Goal: Communication & Community: Share content

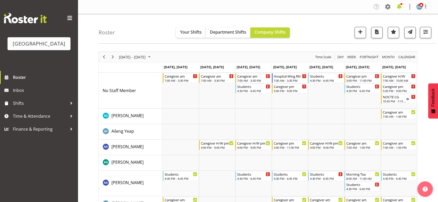
click at [400, 7] on span at bounding box center [399, 7] width 8 height 8
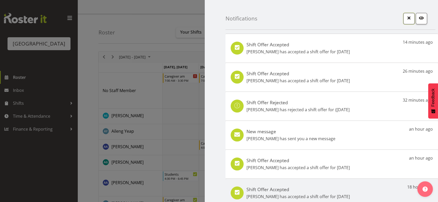
click at [406, 17] on span "button" at bounding box center [408, 18] width 7 height 7
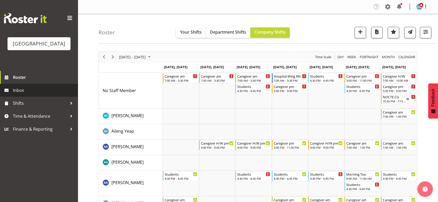
click at [21, 94] on span "Inbox" at bounding box center [44, 91] width 62 height 8
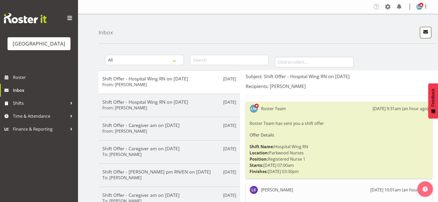
click at [425, 32] on span "button" at bounding box center [425, 31] width 7 height 7
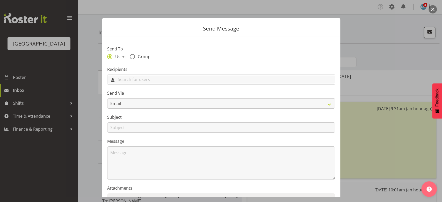
drag, startPoint x: 167, startPoint y: 82, endPoint x: 178, endPoint y: 70, distance: 16.7
click at [178, 70] on div "Recipients Abigail Savage Aileng Yeap Alem Abreha Alex Green Amina Aboud Angela…" at bounding box center [221, 75] width 228 height 19
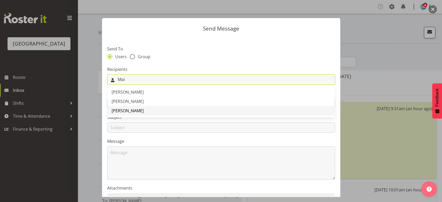
type input "Mai"
click at [119, 112] on span "[PERSON_NAME]" at bounding box center [128, 111] width 32 height 6
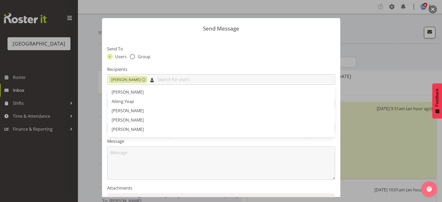
click at [159, 78] on input "text" at bounding box center [241, 80] width 188 height 8
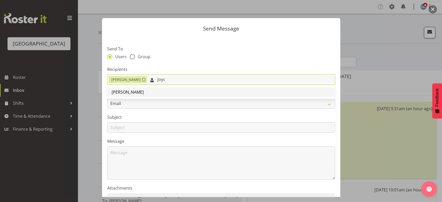
type input "Joyc"
click at [128, 93] on span "[PERSON_NAME]" at bounding box center [128, 92] width 32 height 6
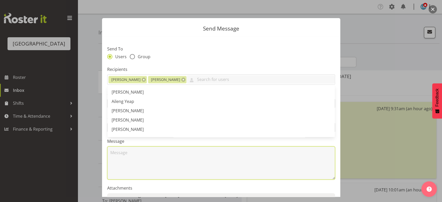
click at [126, 162] on textarea at bounding box center [221, 163] width 228 height 33
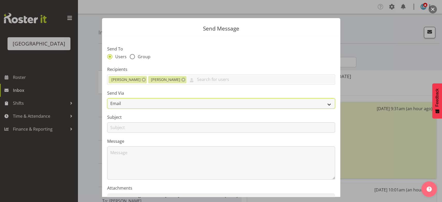
click at [325, 102] on select "Email SMS" at bounding box center [221, 103] width 228 height 10
select select "sms"
click at [107, 98] on select "Email SMS" at bounding box center [221, 103] width 228 height 10
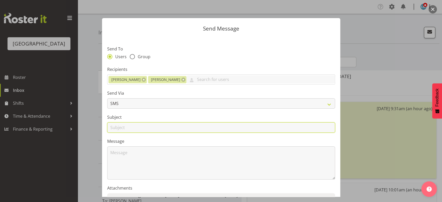
click at [115, 128] on input "text" at bounding box center [221, 128] width 228 height 10
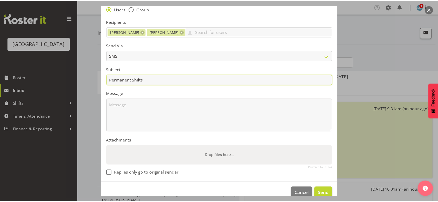
scroll to position [58, 0]
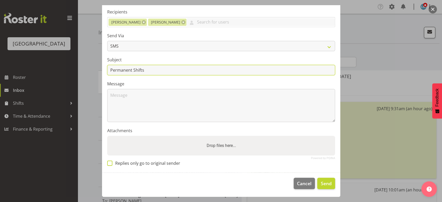
type input "Permanent Shifts"
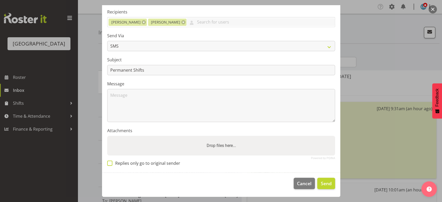
click at [111, 164] on span at bounding box center [109, 163] width 5 height 5
click at [111, 164] on input "Replies only go to original sender" at bounding box center [108, 163] width 3 height 3
checkbox input "true"
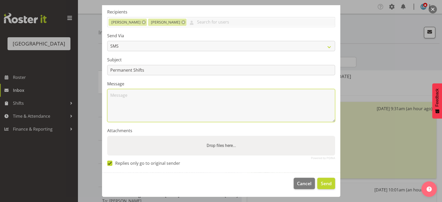
click at [119, 102] on textarea at bounding box center [221, 105] width 228 height 33
type textarea "Morning I have a Permanent Shift letter for you to sign. Catch up soon! Lesley:)"
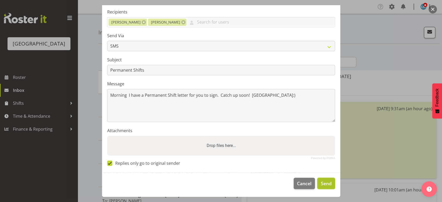
click at [321, 182] on span "Send" at bounding box center [326, 183] width 11 height 7
